Goal: Transaction & Acquisition: Book appointment/travel/reservation

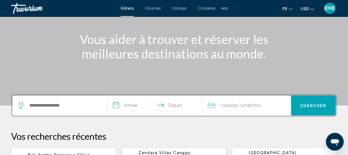
scroll to position [62, 0]
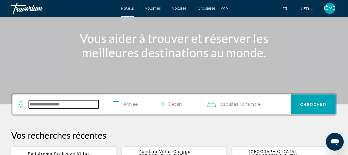
click at [60, 105] on input "Widget de recherche" at bounding box center [64, 104] width 70 height 8
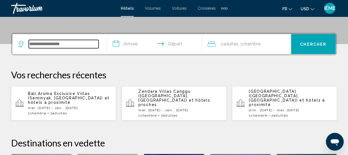
scroll to position [137, 0]
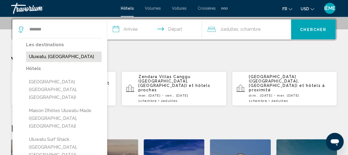
click at [56, 59] on button "Uluwatu, [GEOGRAPHIC_DATA]" at bounding box center [64, 56] width 76 height 11
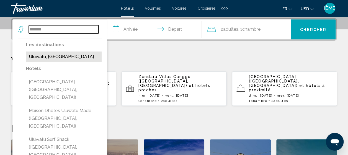
type input "**********"
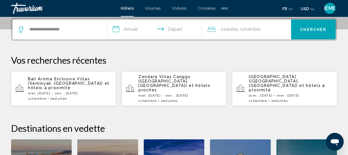
click at [130, 25] on input "**********" at bounding box center [155, 30] width 97 height 22
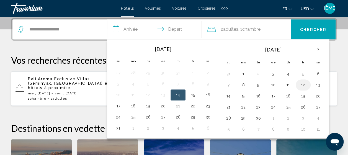
click at [301, 84] on button "12" at bounding box center [302, 85] width 9 height 8
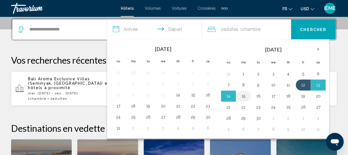
click at [240, 96] on button "15" at bounding box center [243, 96] width 9 height 8
type input "**********"
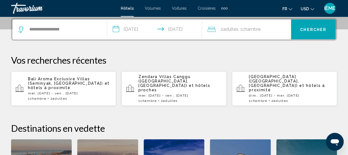
click at [306, 30] on span "Chercher" at bounding box center [313, 29] width 26 height 4
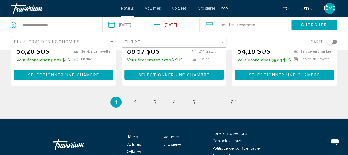
scroll to position [861, 0]
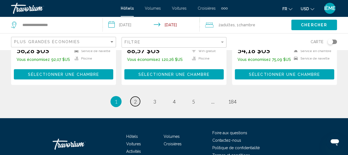
click at [137, 97] on link "page 2" at bounding box center [135, 102] width 10 height 10
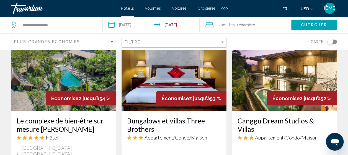
scroll to position [513, 0]
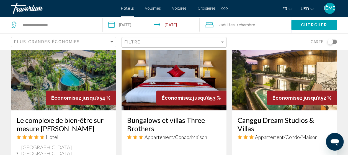
click at [305, 6] on button "USD USD ($) MXN (Mex$) CAD (Can$) GBP (£) EUR (€) AUD (A$) NZD (NZ$) CNY (CN¥)" at bounding box center [307, 9] width 14 height 8
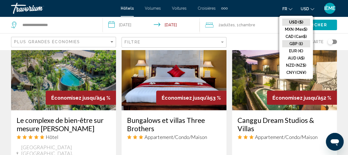
click at [295, 46] on button "GBP (£)" at bounding box center [296, 43] width 28 height 7
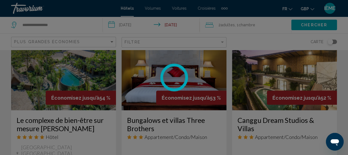
scroll to position [27, 0]
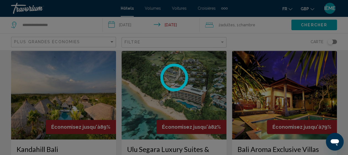
scroll to position [513, 0]
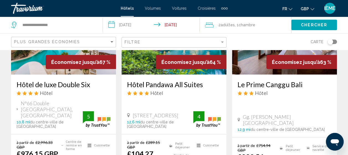
click at [308, 5] on button "GBP USD ($) MXN (Mex$) CAD (Can$) GBP (£) EUR (€) AUD (A$) NZD (NZ$) CNY (CN¥)" at bounding box center [307, 9] width 14 height 8
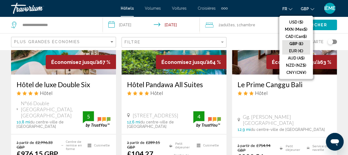
click at [294, 51] on button "EUR (€)" at bounding box center [296, 50] width 28 height 7
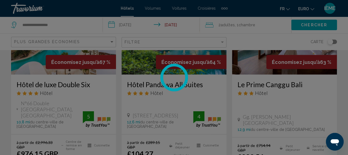
scroll to position [27, 0]
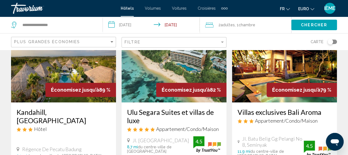
scroll to position [56, 0]
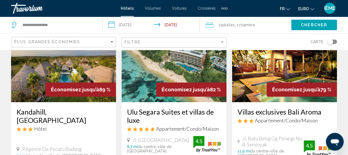
click at [60, 78] on img "Contenu principal" at bounding box center [63, 58] width 105 height 89
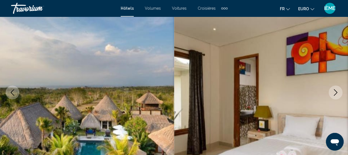
scroll to position [70, 0]
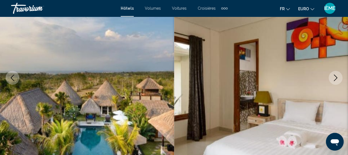
click at [329, 74] on button "Image suivante" at bounding box center [335, 78] width 14 height 14
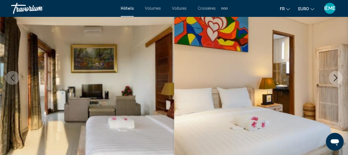
click at [329, 74] on button "Image suivante" at bounding box center [335, 78] width 14 height 14
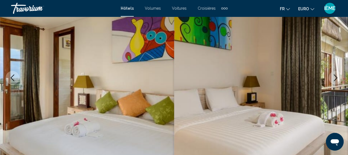
click at [329, 74] on button "Image suivante" at bounding box center [335, 78] width 14 height 14
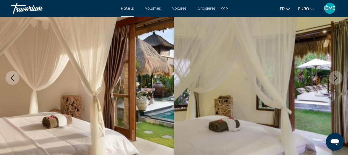
click at [329, 74] on button "Image suivante" at bounding box center [335, 78] width 14 height 14
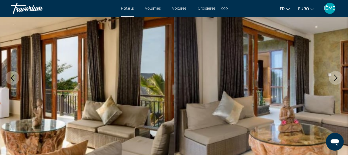
click at [329, 74] on button "Image suivante" at bounding box center [335, 78] width 14 height 14
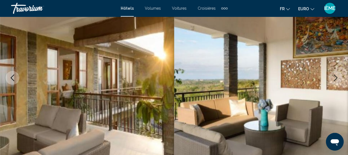
click at [329, 74] on button "Image suivante" at bounding box center [335, 78] width 14 height 14
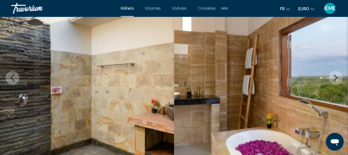
click at [329, 74] on button "Image suivante" at bounding box center [335, 78] width 14 height 14
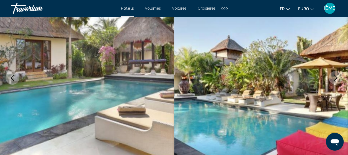
click at [329, 74] on button "Image suivante" at bounding box center [335, 78] width 14 height 14
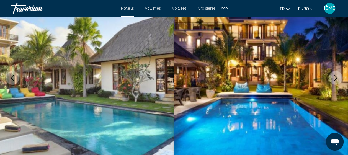
click at [329, 74] on button "Image suivante" at bounding box center [335, 78] width 14 height 14
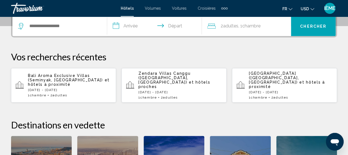
scroll to position [141, 0]
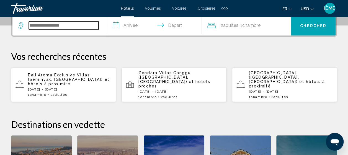
click at [35, 23] on input "Widget de recherche" at bounding box center [64, 25] width 70 height 8
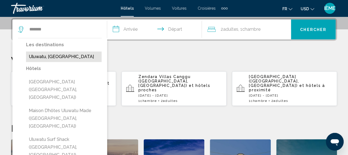
click at [54, 56] on button "Uluwatu, [GEOGRAPHIC_DATA]" at bounding box center [64, 56] width 76 height 11
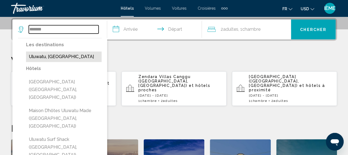
type input "**********"
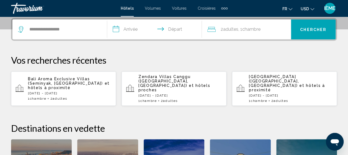
click at [122, 29] on input "**********" at bounding box center [155, 30] width 97 height 22
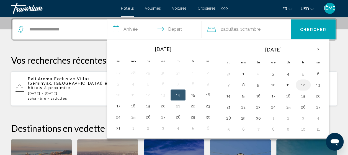
click at [300, 84] on button "12" at bounding box center [302, 85] width 9 height 8
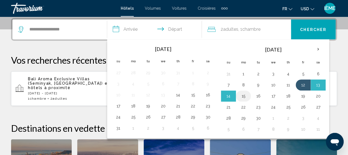
click at [239, 92] on button "15" at bounding box center [243, 96] width 9 height 8
type input "**********"
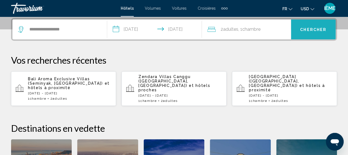
click at [310, 26] on button "Chercher" at bounding box center [313, 29] width 45 height 20
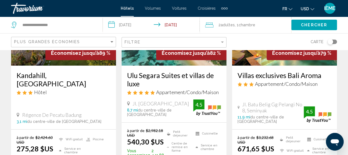
scroll to position [96, 0]
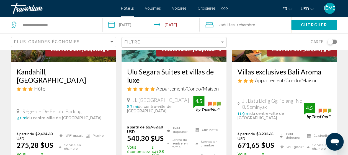
click at [311, 8] on icon "Changer de devise" at bounding box center [312, 9] width 4 height 4
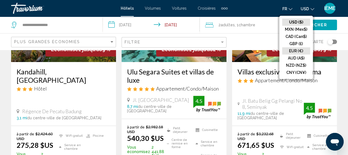
click at [297, 50] on button "EUR (€)" at bounding box center [296, 50] width 28 height 7
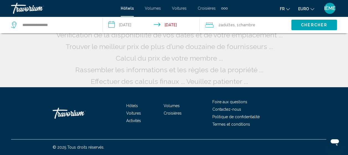
scroll to position [27, 0]
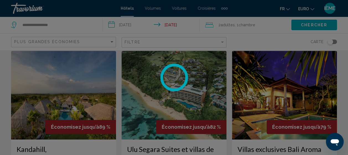
scroll to position [96, 0]
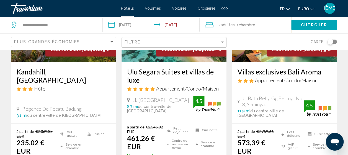
click at [153, 69] on h3 "Ulu Segara Suites et villas de luxe" at bounding box center [174, 75] width 94 height 17
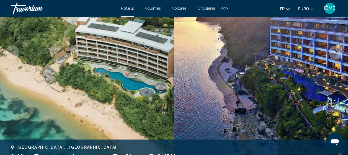
scroll to position [70, 0]
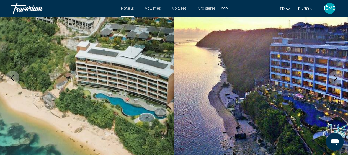
click at [334, 77] on icon "Image suivante" at bounding box center [335, 77] width 7 height 7
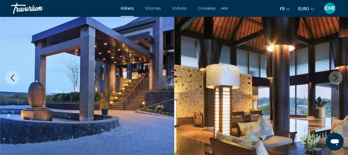
click at [334, 77] on icon "Image suivante" at bounding box center [335, 77] width 7 height 7
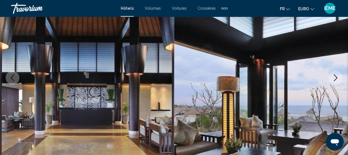
click at [334, 77] on icon "Image suivante" at bounding box center [335, 77] width 7 height 7
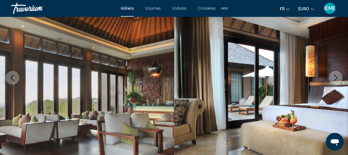
click at [334, 77] on icon "Image suivante" at bounding box center [335, 77] width 7 height 7
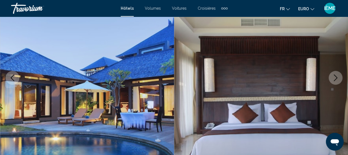
click at [334, 77] on icon "Image suivante" at bounding box center [335, 77] width 7 height 7
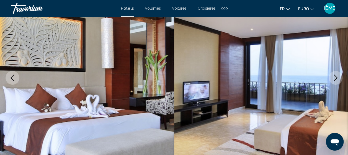
click at [334, 77] on icon "Image suivante" at bounding box center [335, 77] width 7 height 7
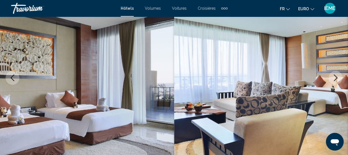
click at [334, 77] on icon "Image suivante" at bounding box center [335, 77] width 7 height 7
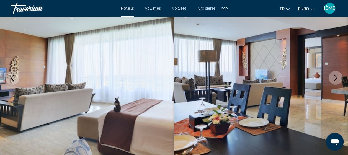
click at [334, 77] on icon "Image suivante" at bounding box center [335, 77] width 7 height 7
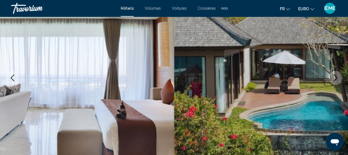
click at [334, 77] on icon "Image suivante" at bounding box center [335, 77] width 7 height 7
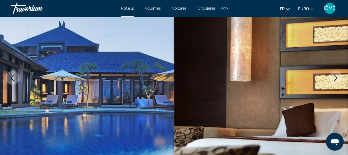
click at [334, 77] on icon "Image suivante" at bounding box center [335, 77] width 7 height 7
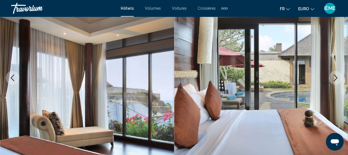
click at [334, 77] on icon "Image suivante" at bounding box center [335, 77] width 7 height 7
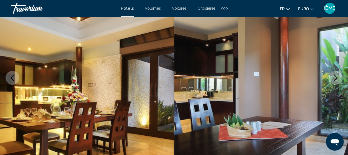
click at [334, 77] on icon "Image suivante" at bounding box center [335, 77] width 7 height 7
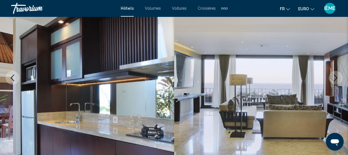
click at [334, 77] on icon "Image suivante" at bounding box center [335, 77] width 7 height 7
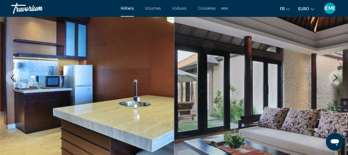
click at [334, 77] on icon "Image suivante" at bounding box center [335, 77] width 7 height 7
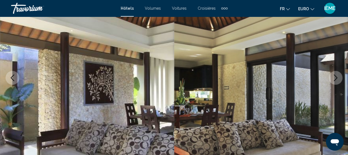
click at [334, 77] on icon "Image suivante" at bounding box center [335, 77] width 7 height 7
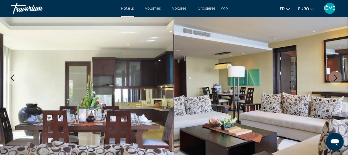
click at [334, 77] on icon "Image suivante" at bounding box center [335, 77] width 7 height 7
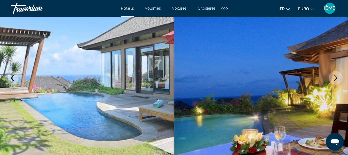
click at [334, 77] on icon "Image suivante" at bounding box center [335, 77] width 7 height 7
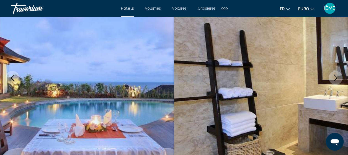
click at [334, 77] on icon "Image suivante" at bounding box center [335, 77] width 7 height 7
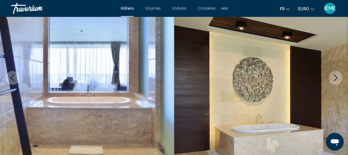
click at [334, 77] on icon "Image suivante" at bounding box center [335, 77] width 7 height 7
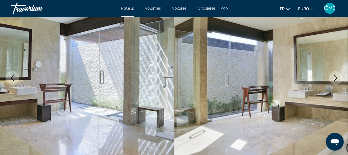
click at [334, 77] on icon "Image suivante" at bounding box center [335, 77] width 7 height 7
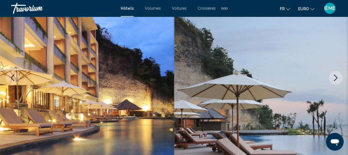
click at [334, 77] on icon "Image suivante" at bounding box center [335, 77] width 7 height 7
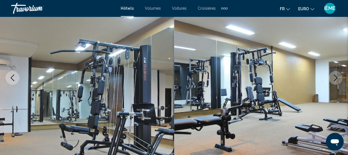
click at [334, 77] on icon "Image suivante" at bounding box center [335, 77] width 7 height 7
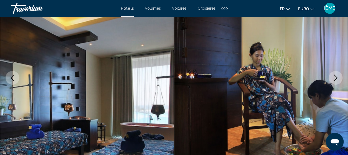
click at [334, 77] on icon "Image suivante" at bounding box center [335, 77] width 7 height 7
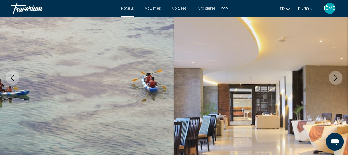
click at [334, 77] on icon "Image suivante" at bounding box center [335, 77] width 7 height 7
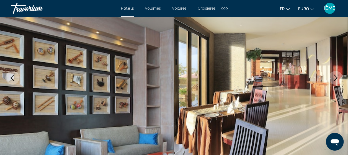
click at [11, 77] on icon "Image précédente" at bounding box center [12, 77] width 7 height 7
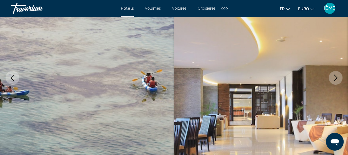
click at [333, 77] on icon "Image suivante" at bounding box center [335, 77] width 7 height 7
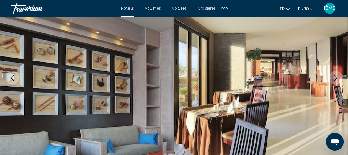
click at [333, 77] on icon "Image suivante" at bounding box center [335, 77] width 7 height 7
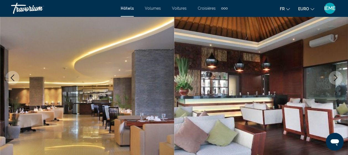
click at [333, 77] on icon "Image suivante" at bounding box center [335, 77] width 7 height 7
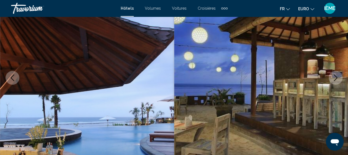
click at [333, 77] on icon "Image suivante" at bounding box center [335, 77] width 7 height 7
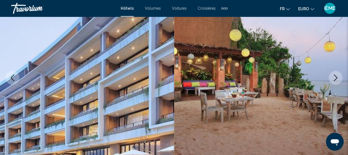
click at [333, 77] on icon "Image suivante" at bounding box center [335, 77] width 7 height 7
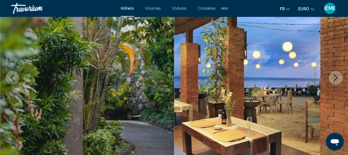
click at [333, 77] on icon "Image suivante" at bounding box center [335, 77] width 7 height 7
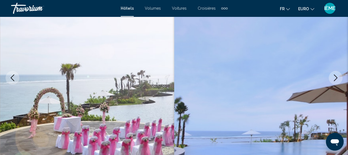
click at [333, 77] on icon "Image suivante" at bounding box center [335, 77] width 7 height 7
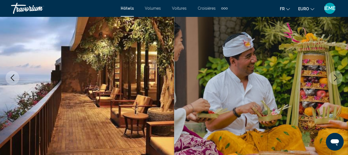
click at [333, 77] on icon "Image suivante" at bounding box center [335, 77] width 7 height 7
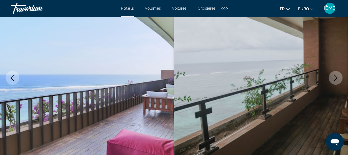
click at [333, 77] on icon "Image suivante" at bounding box center [335, 77] width 7 height 7
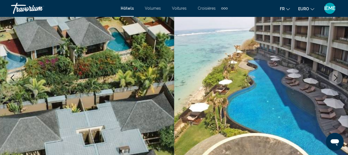
click at [333, 77] on icon "Image suivante" at bounding box center [335, 77] width 7 height 7
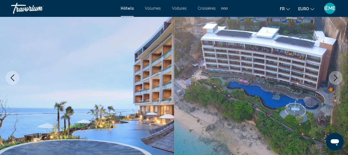
click at [10, 76] on icon "Image précédente" at bounding box center [12, 77] width 7 height 7
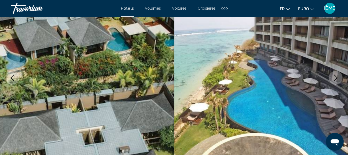
click at [338, 81] on button "Image suivante" at bounding box center [335, 78] width 14 height 14
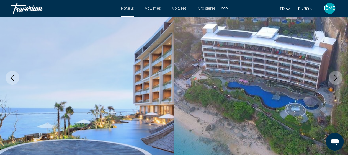
click at [338, 81] on button "Image suivante" at bounding box center [335, 78] width 14 height 14
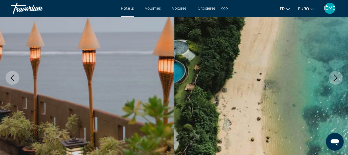
click at [338, 81] on button "Image suivante" at bounding box center [335, 78] width 14 height 14
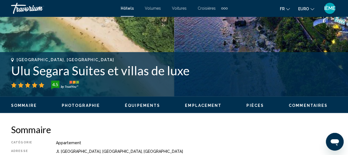
scroll to position [264, 0]
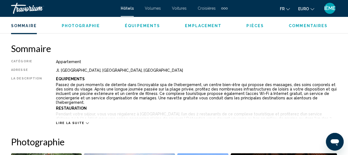
click at [66, 123] on span "Lire la suite" at bounding box center [70, 123] width 28 height 4
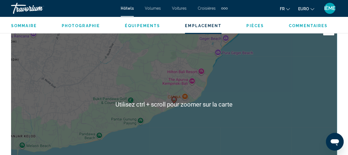
scroll to position [840, 0]
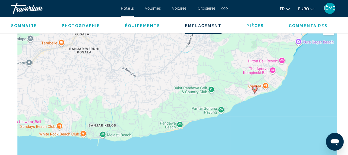
drag, startPoint x: 164, startPoint y: 123, endPoint x: 253, endPoint y: 105, distance: 90.2
click at [253, 105] on div "Pour activer le glissement avec le clavier, appuyez sur Alt + Entrée. Une fois …" at bounding box center [174, 105] width 326 height 166
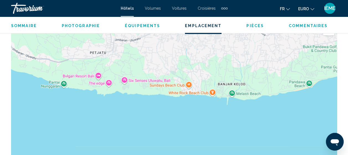
drag, startPoint x: 127, startPoint y: 131, endPoint x: 250, endPoint y: 97, distance: 127.3
click at [250, 97] on div "Pour activer le glissement avec le clavier, appuyez sur Alt + Entrée. Une fois …" at bounding box center [174, 105] width 326 height 166
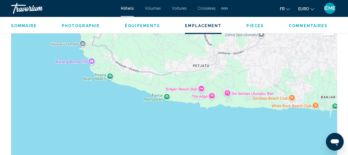
drag, startPoint x: 110, startPoint y: 110, endPoint x: 216, endPoint y: 122, distance: 107.5
click at [216, 122] on div "Pour activer le glissement avec le clavier, appuyez sur Alt + Entrée. Une fois …" at bounding box center [174, 105] width 326 height 166
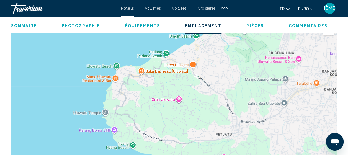
drag, startPoint x: 106, startPoint y: 82, endPoint x: 130, endPoint y: 156, distance: 77.8
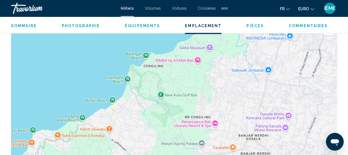
drag, startPoint x: 195, startPoint y: 104, endPoint x: 151, endPoint y: 141, distance: 57.5
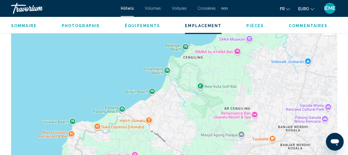
click at [294, 27] on span "Commentaires" at bounding box center [308, 26] width 39 height 4
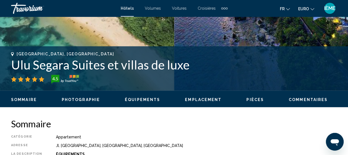
scroll to position [189, 0]
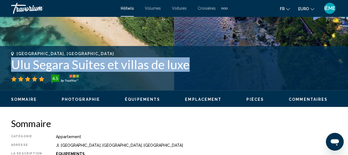
drag, startPoint x: 193, startPoint y: 65, endPoint x: 0, endPoint y: 71, distance: 192.3
click at [0, 71] on div "[GEOGRAPHIC_DATA], [GEOGRAPHIC_DATA] Suites et villas de luxe 4.5 Adresse Jl. […" at bounding box center [174, 67] width 348 height 33
copy h1 "Ulu Segara Suites et villas de luxe"
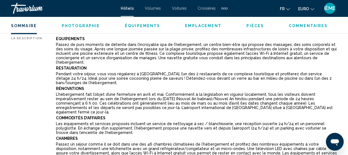
scroll to position [305, 0]
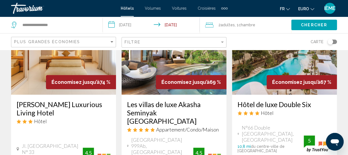
scroll to position [289, 0]
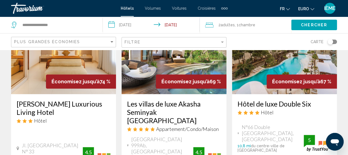
click at [249, 69] on img "Contenu principal" at bounding box center [284, 50] width 105 height 89
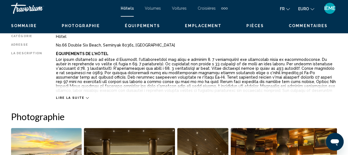
scroll to position [71, 0]
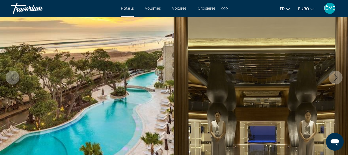
click at [332, 76] on icon "Image suivante" at bounding box center [335, 77] width 7 height 7
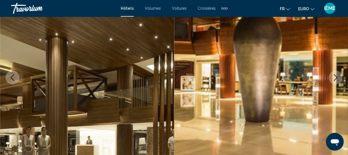
click at [332, 76] on icon "Image suivante" at bounding box center [335, 77] width 7 height 7
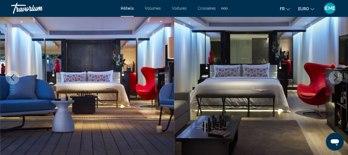
click at [332, 76] on icon "Image suivante" at bounding box center [335, 77] width 7 height 7
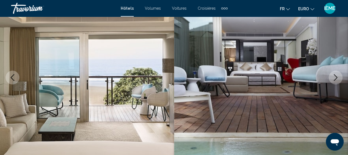
click at [332, 76] on icon "Image suivante" at bounding box center [335, 77] width 7 height 7
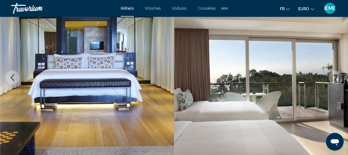
click at [332, 76] on icon "Image suivante" at bounding box center [335, 77] width 7 height 7
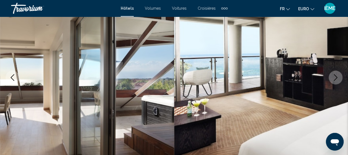
click at [332, 76] on icon "Image suivante" at bounding box center [335, 77] width 7 height 7
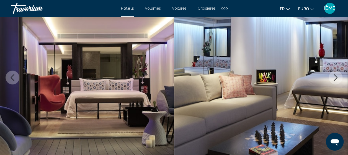
click at [332, 76] on icon "Image suivante" at bounding box center [335, 77] width 7 height 7
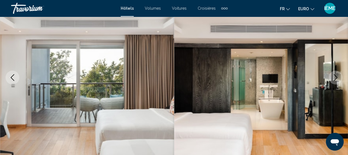
click at [332, 76] on icon "Image suivante" at bounding box center [335, 77] width 7 height 7
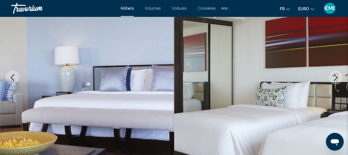
click at [332, 76] on icon "Image suivante" at bounding box center [335, 77] width 7 height 7
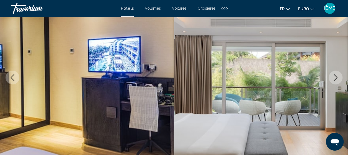
click at [332, 76] on icon "Image suivante" at bounding box center [335, 77] width 7 height 7
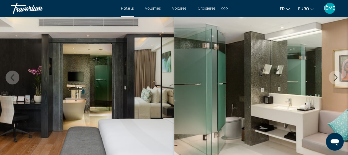
click at [332, 76] on icon "Image suivante" at bounding box center [335, 77] width 7 height 7
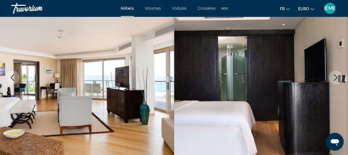
click at [332, 76] on icon "Image suivante" at bounding box center [335, 77] width 7 height 7
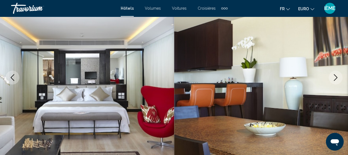
click at [332, 76] on icon "Image suivante" at bounding box center [335, 77] width 7 height 7
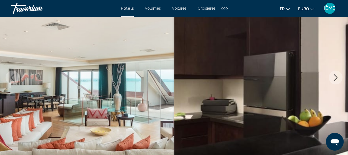
click at [332, 76] on icon "Image suivante" at bounding box center [335, 77] width 7 height 7
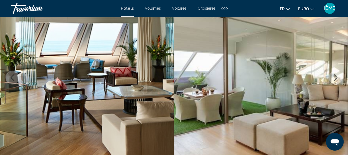
click at [332, 76] on icon "Image suivante" at bounding box center [335, 77] width 7 height 7
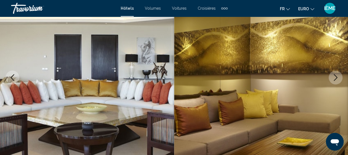
click at [332, 76] on icon "Image suivante" at bounding box center [335, 77] width 7 height 7
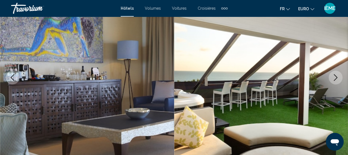
click at [332, 76] on icon "Image suivante" at bounding box center [335, 77] width 7 height 7
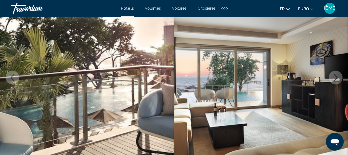
click at [332, 76] on icon "Image suivante" at bounding box center [335, 77] width 7 height 7
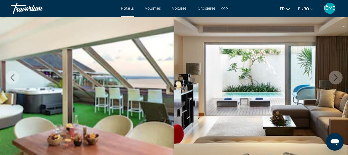
click at [332, 76] on icon "Image suivante" at bounding box center [335, 77] width 7 height 7
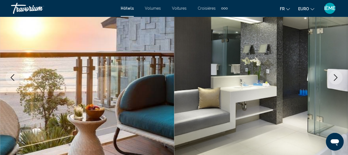
click at [332, 76] on icon "Image suivante" at bounding box center [335, 77] width 7 height 7
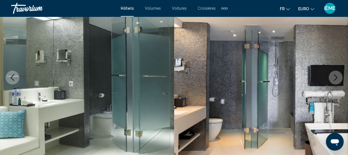
click at [332, 76] on icon "Image suivante" at bounding box center [335, 77] width 7 height 7
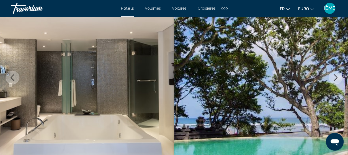
click at [332, 76] on icon "Image suivante" at bounding box center [335, 77] width 7 height 7
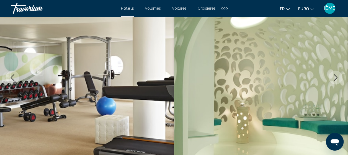
click at [332, 76] on icon "Image suivante" at bounding box center [335, 77] width 7 height 7
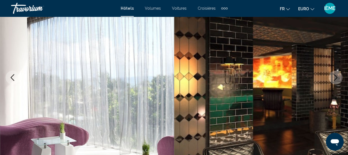
click at [332, 76] on icon "Image suivante" at bounding box center [335, 77] width 7 height 7
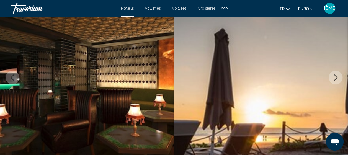
click at [332, 76] on icon "Image suivante" at bounding box center [335, 77] width 7 height 7
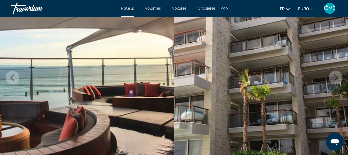
click at [332, 76] on icon "Image suivante" at bounding box center [335, 77] width 7 height 7
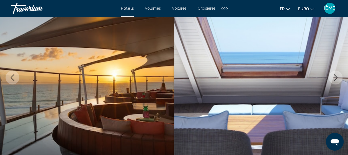
click at [332, 76] on icon "Image suivante" at bounding box center [335, 77] width 7 height 7
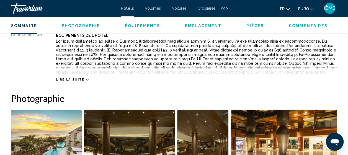
scroll to position [306, 0]
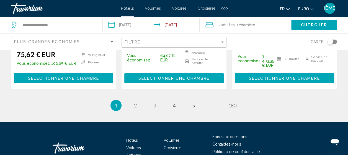
scroll to position [875, 0]
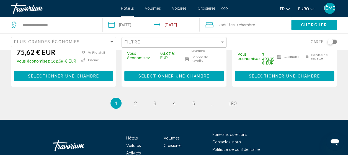
drag, startPoint x: 118, startPoint y: 39, endPoint x: 115, endPoint y: 40, distance: 4.2
click at [118, 39] on div "Plus grandes économies Filtre Carte" at bounding box center [174, 41] width 326 height 16
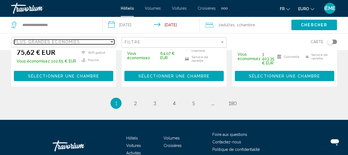
click at [112, 42] on div "Trier par" at bounding box center [111, 41] width 3 height 1
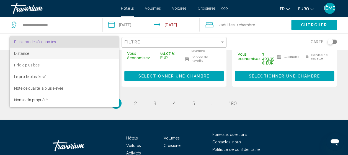
click at [45, 55] on span "Distance" at bounding box center [64, 54] width 100 height 12
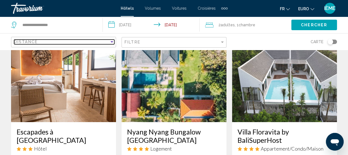
scroll to position [241, 0]
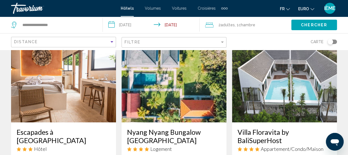
click at [283, 89] on img "Contenu principal" at bounding box center [284, 78] width 105 height 89
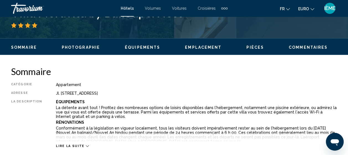
scroll to position [70, 0]
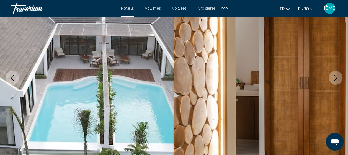
click at [331, 76] on button "Image suivante" at bounding box center [335, 78] width 14 height 14
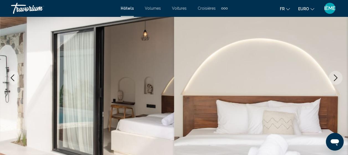
click at [331, 76] on button "Image suivante" at bounding box center [335, 78] width 14 height 14
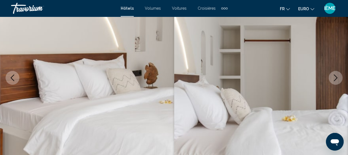
click at [331, 76] on button "Image suivante" at bounding box center [335, 78] width 14 height 14
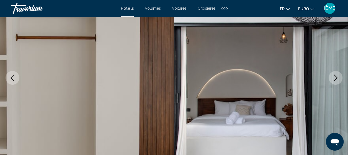
click at [331, 76] on button "Image suivante" at bounding box center [335, 78] width 14 height 14
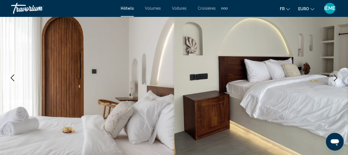
click at [331, 76] on button "Image suivante" at bounding box center [335, 78] width 14 height 14
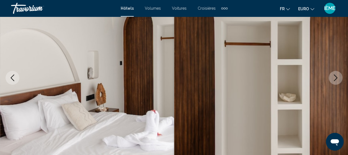
click at [331, 76] on button "Image suivante" at bounding box center [335, 78] width 14 height 14
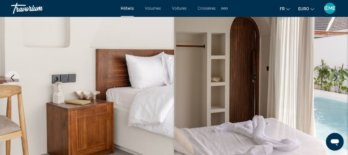
click at [331, 76] on button "Image suivante" at bounding box center [335, 78] width 14 height 14
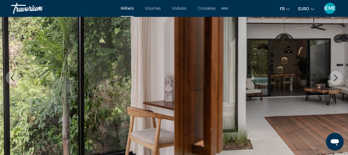
click at [331, 76] on button "Image suivante" at bounding box center [335, 78] width 14 height 14
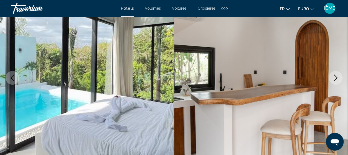
click at [331, 76] on button "Image suivante" at bounding box center [335, 78] width 14 height 14
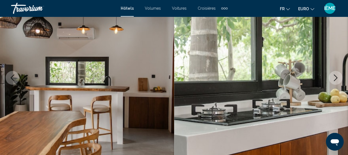
click at [17, 84] on img "Contenu principal" at bounding box center [87, 77] width 174 height 263
click at [6, 79] on img "Contenu principal" at bounding box center [87, 77] width 174 height 263
click at [9, 79] on button "Image précédente" at bounding box center [13, 78] width 14 height 14
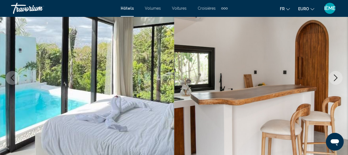
click at [332, 81] on icon "Image suivante" at bounding box center [335, 77] width 7 height 7
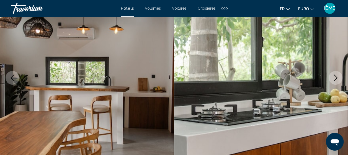
click at [332, 81] on icon "Image suivante" at bounding box center [335, 77] width 7 height 7
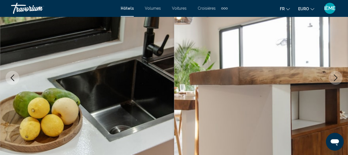
click at [332, 81] on icon "Image suivante" at bounding box center [335, 77] width 7 height 7
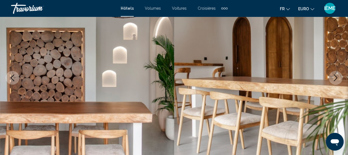
click at [332, 81] on icon "Image suivante" at bounding box center [335, 77] width 7 height 7
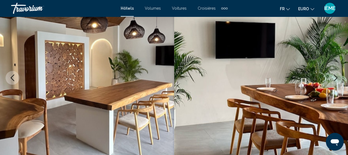
click at [332, 81] on icon "Image suivante" at bounding box center [335, 77] width 7 height 7
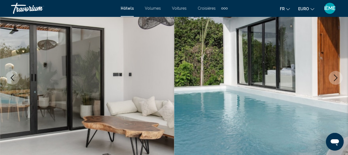
click at [332, 81] on icon "Image suivante" at bounding box center [335, 77] width 7 height 7
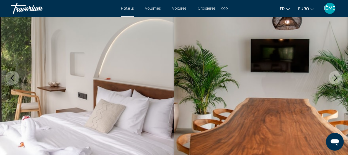
click at [332, 81] on icon "Image suivante" at bounding box center [335, 77] width 7 height 7
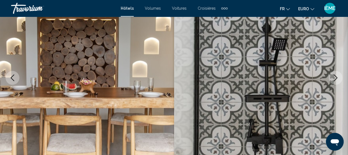
click at [332, 81] on icon "Image suivante" at bounding box center [335, 77] width 7 height 7
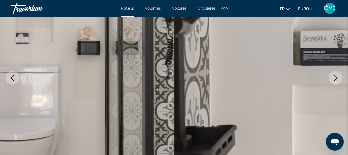
click at [332, 81] on icon "Image suivante" at bounding box center [335, 77] width 7 height 7
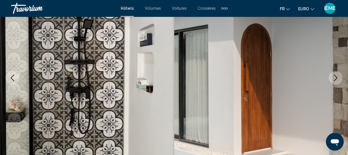
click at [332, 81] on icon "Image suivante" at bounding box center [335, 77] width 7 height 7
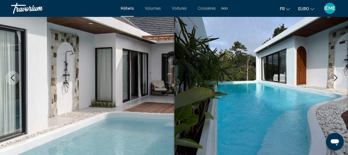
click at [332, 81] on icon "Image suivante" at bounding box center [335, 77] width 7 height 7
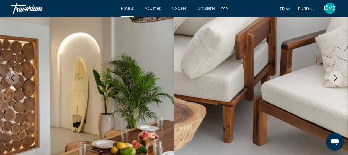
click at [332, 81] on icon "Image suivante" at bounding box center [335, 77] width 7 height 7
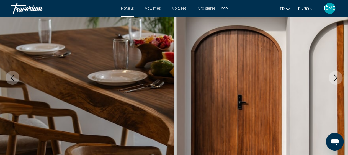
click at [332, 81] on icon "Image suivante" at bounding box center [335, 77] width 7 height 7
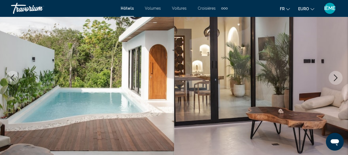
click at [332, 81] on icon "Image suivante" at bounding box center [335, 77] width 7 height 7
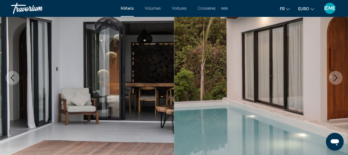
click at [332, 81] on icon "Image suivante" at bounding box center [335, 77] width 7 height 7
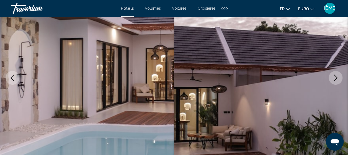
click at [332, 81] on icon "Image suivante" at bounding box center [335, 77] width 7 height 7
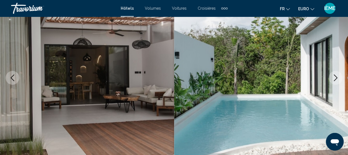
click at [332, 81] on icon "Image suivante" at bounding box center [335, 77] width 7 height 7
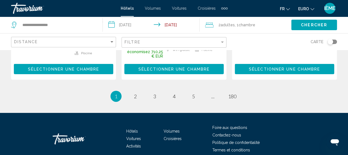
scroll to position [843, 0]
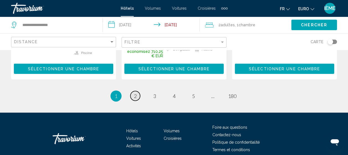
click at [134, 93] on span "2" at bounding box center [135, 96] width 3 height 6
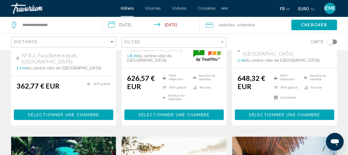
scroll to position [360, 0]
